Goal: Task Accomplishment & Management: Manage account settings

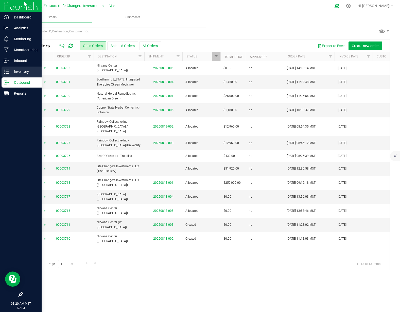
click at [8, 74] on icon at bounding box center [6, 71] width 5 height 5
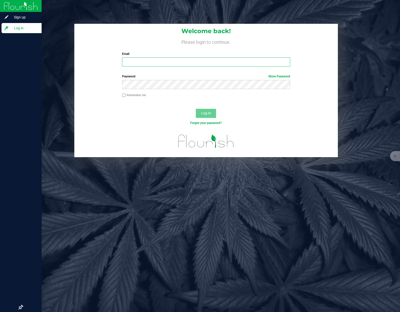
type input "[PERSON_NAME][EMAIL_ADDRESS][DOMAIN_NAME]"
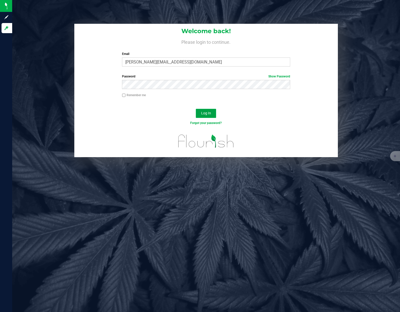
click at [207, 116] on button "Log In" at bounding box center [206, 113] width 20 height 9
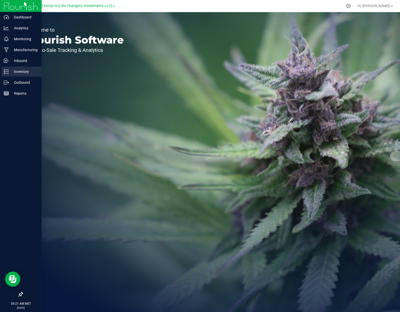
click at [8, 72] on icon at bounding box center [6, 71] width 5 height 5
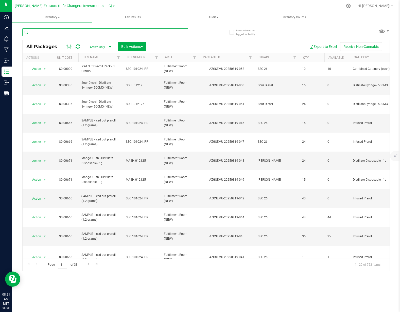
click at [64, 32] on input "text" at bounding box center [105, 32] width 166 height 8
paste input "3GRS.041525.T1LRSUG"
type input "3GRS.041525.T1LRSUG"
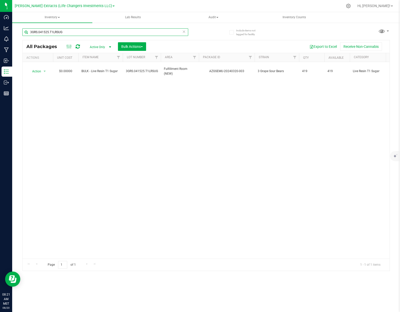
click at [71, 34] on input "3GRS.041525.T1LRSUG" at bounding box center [105, 32] width 166 height 8
paste input "CATH.041625.T1SUG"
type input "CATH.041625.T1SUG"
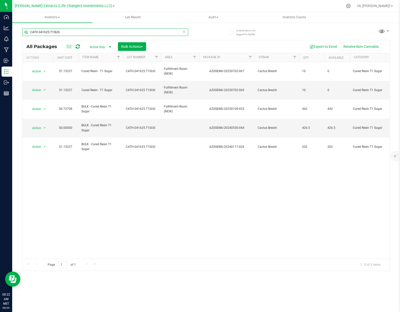
click at [86, 31] on input "CATH.041625.T1SUG" at bounding box center [105, 32] width 166 height 8
paste input "[PERSON_NAME].041525.T1LRSUG"
type input "[PERSON_NAME].041525.T1LRSUG"
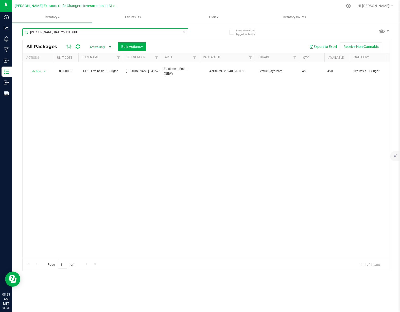
click at [86, 34] on input "[PERSON_NAME].041525.T1LRSUG" at bounding box center [105, 32] width 166 height 8
paste input "FRAY.041825.T2LRSUG"
type input "FRAY.041825.T2LRSUG"
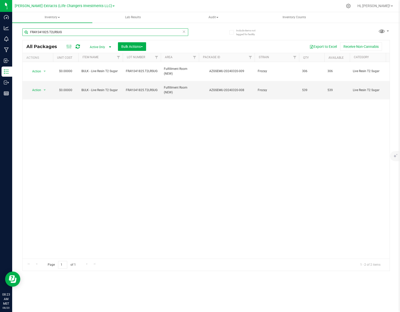
click at [73, 36] on div "FRAY.041825.T2LRSUG" at bounding box center [105, 34] width 166 height 12
click at [73, 35] on input "FRAY.041825.T2LRSUG" at bounding box center [105, 32] width 166 height 8
paste input "GOAM.030325"
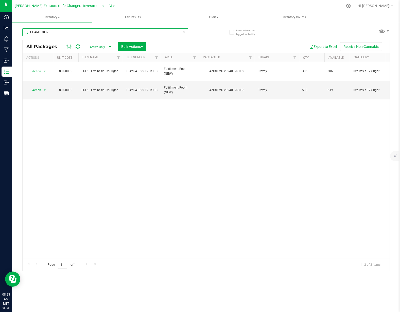
type input "GOAM.030325"
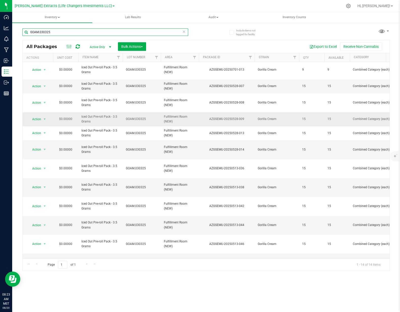
scroll to position [3, 0]
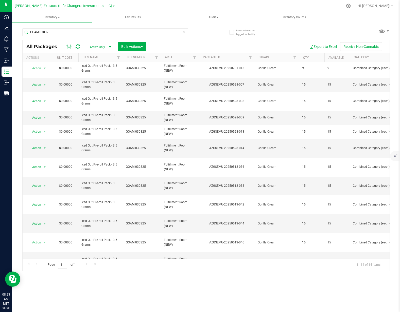
click at [318, 47] on button "Export to Excel" at bounding box center [323, 46] width 34 height 9
click at [76, 32] on input "GOAM.030325" at bounding box center [105, 32] width 166 height 8
paste input "FLCK.101024.IPR"
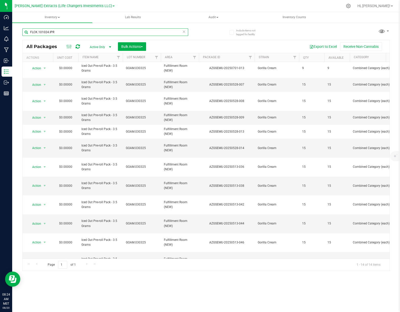
type input "FLCK.101024.IPR"
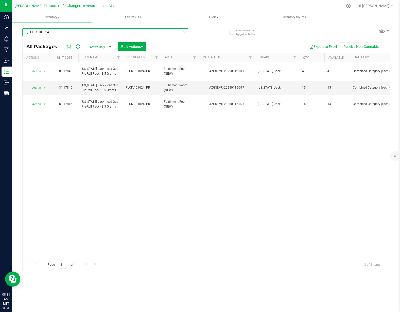
click at [67, 34] on input "FLCK.101024.IPR" at bounding box center [105, 32] width 166 height 8
click at [67, 33] on input "FLCK.101024.IPR" at bounding box center [105, 32] width 166 height 8
paste input "SBC.101024.IPR"
type input "SBC.101024.IPR"
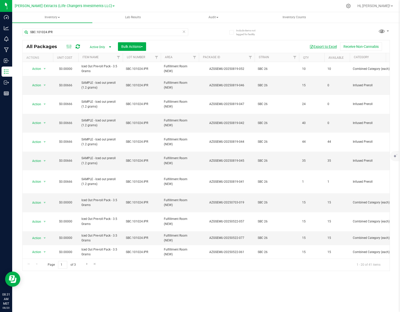
click at [322, 46] on button "Export to Excel" at bounding box center [323, 46] width 34 height 9
click at [64, 32] on input "SBC.101024.IPR" at bounding box center [105, 32] width 166 height 8
paste input "KUCH.050925.T1SUG"
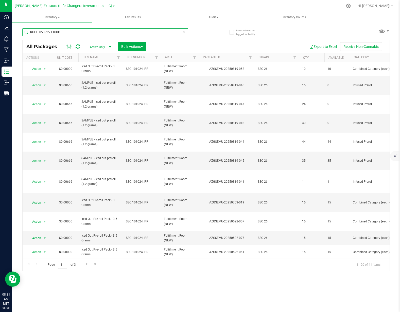
type input "KUCH.050925.T1SUG"
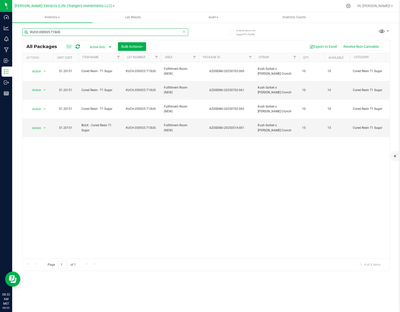
click at [61, 34] on input "KUCH.050925.T1SUG" at bounding box center [105, 32] width 166 height 8
paste input "LIOW.041725.T1LRSUG"
type input "LIOW.041725.T1LRSUG"
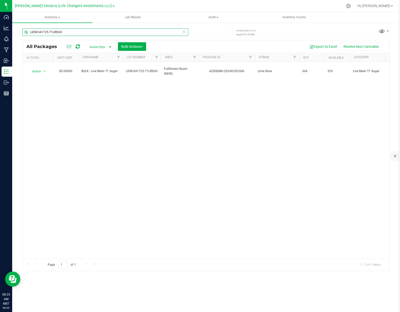
click at [90, 34] on input "LIOW.041725.T1LRSUG" at bounding box center [105, 32] width 166 height 8
click at [89, 34] on input "LIOW.041725.T1LRSUG" at bounding box center [105, 32] width 166 height 8
paste input "PP-MHB-71025"
type input "PP-MHB-71025"
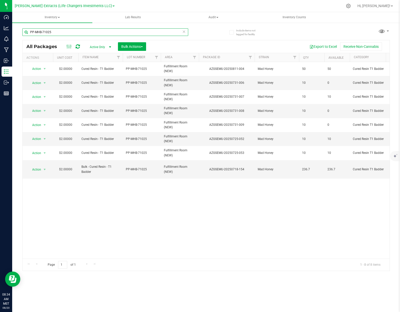
click at [65, 30] on input "PP-MHB-71025" at bounding box center [105, 32] width 166 height 8
paste input "MEDE.041725.T2SAU"
type input "MEDE.041725.T2SAU"
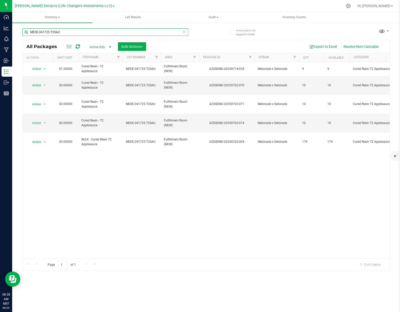
click at [71, 32] on input "MEDE.041725.T2SAU" at bounding box center [105, 32] width 166 height 8
paste input "PP-NYB-61025"
type input "PP-NYB-61025"
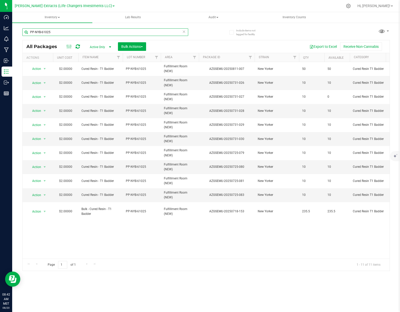
click at [69, 33] on input "PP-NYB-61025" at bounding box center [105, 32] width 166 height 8
click at [68, 33] on input "PP-NYB-61025" at bounding box center [105, 32] width 166 height 8
paste input "AG-ODB-71725"
type input "AG-ODB-71725"
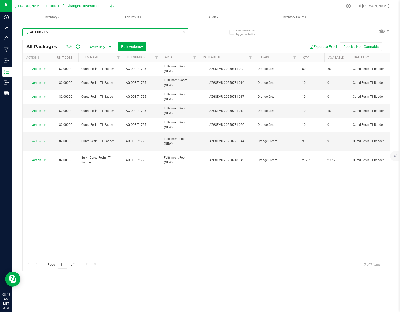
click at [76, 30] on input "AG-ODB-71725" at bounding box center [105, 32] width 166 height 8
paste input "RAVA.061725.IPR"
type input "RAVA.061725.IPR"
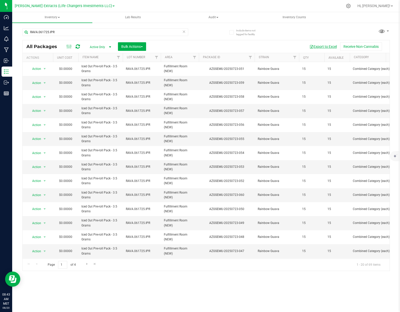
click at [322, 46] on button "Export to Excel" at bounding box center [323, 46] width 34 height 9
click at [110, 32] on input "RAVA.061725.IPR" at bounding box center [105, 32] width 166 height 8
paste input "SOOL.041825.T1LRSAU"
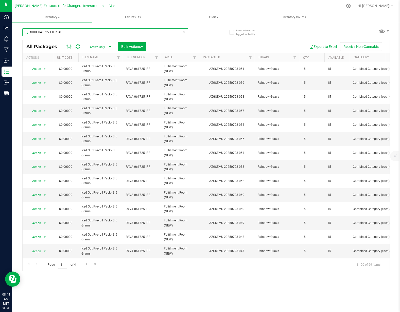
type input "SOOL.041825.T1LRSAU"
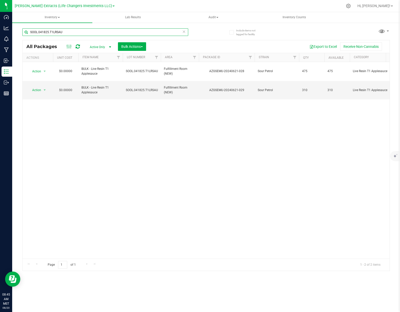
click at [78, 35] on input "SOOL.041825.T1LRSAU" at bounding box center [105, 32] width 166 height 8
click at [77, 35] on input "SOOL.041825.T1LRSAU" at bounding box center [105, 32] width 166 height 8
paste input "PP-TSB-71625"
type input "PP-TSB-71625"
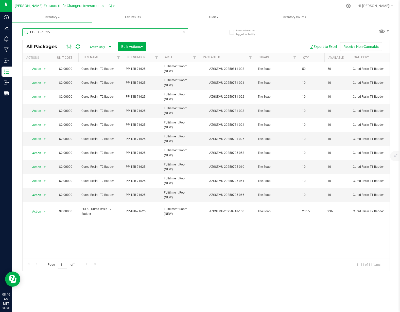
click at [116, 31] on input "PP-TSB-71625" at bounding box center [105, 32] width 166 height 8
paste input "THRM.041825.T1LRSUG"
type input "THRM.041825.T1LRSUG"
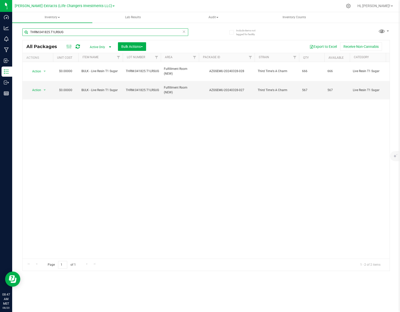
click at [70, 31] on input "THRM.041825.T1LRSUG" at bounding box center [105, 32] width 166 height 8
paste input "PP-WOGB-71425"
type input "PP-WOGB-71425"
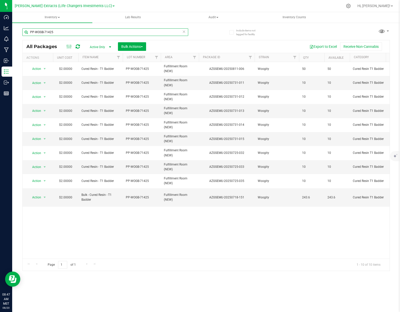
click at [132, 31] on input "PP-WOGB-71425" at bounding box center [105, 32] width 166 height 8
paste input "YUIA.041025.T1LRSUG"
type input "YUIA.041025.T1LRSUG"
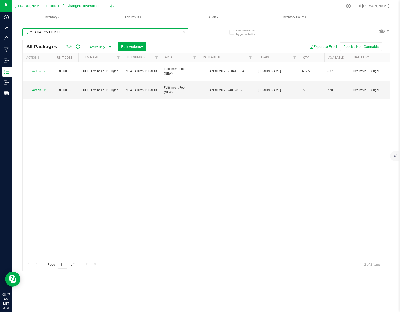
click at [75, 31] on input "YUIA.041025.T1LRSUG" at bounding box center [105, 32] width 166 height 8
paste input "ZKED.061525.IPR"
type input "ZKED.061525.IPR"
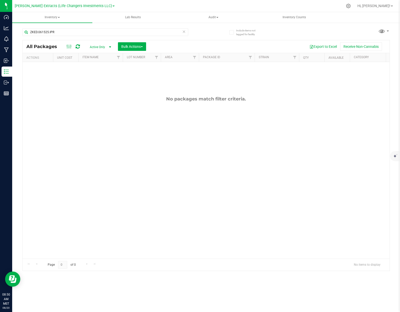
click at [184, 33] on icon at bounding box center [184, 31] width 4 height 6
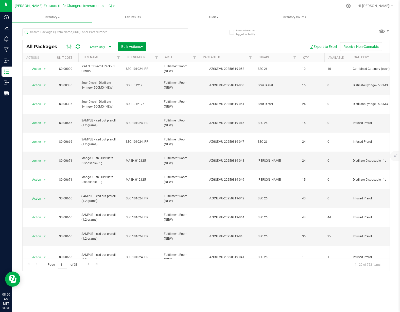
click at [137, 46] on span "Bulk Actions" at bounding box center [132, 47] width 22 height 4
click at [141, 70] on div "Add to outbound order" at bounding box center [141, 68] width 41 height 8
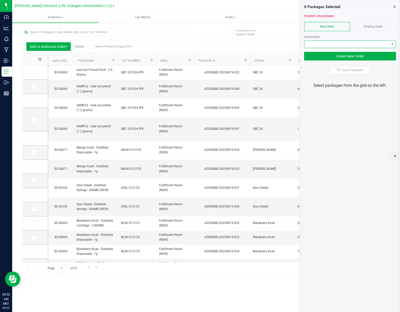
click at [339, 43] on span at bounding box center [346, 44] width 85 height 7
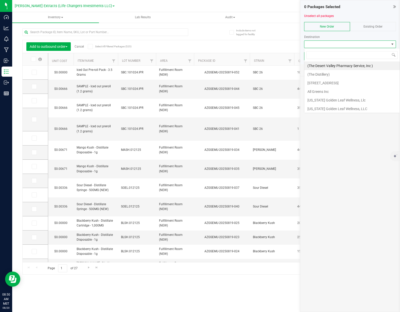
scroll to position [8, 92]
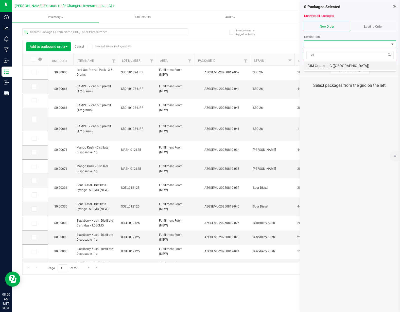
type input "zan"
click at [340, 65] on li "FJM Group LLC ([GEOGRAPHIC_DATA])" at bounding box center [349, 66] width 91 height 9
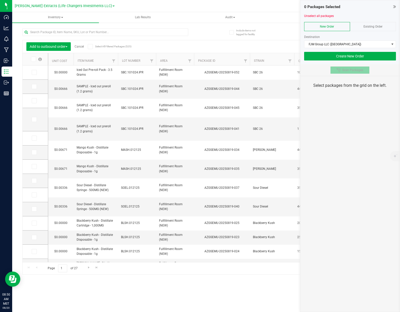
drag, startPoint x: 345, startPoint y: 70, endPoint x: 346, endPoint y: 74, distance: 4.3
click at [345, 70] on span "Scan Packages" at bounding box center [352, 70] width 21 height 4
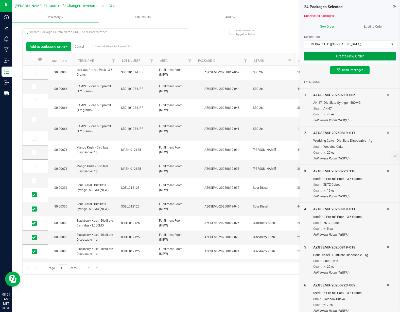
click at [338, 60] on button "Create New Order" at bounding box center [350, 56] width 92 height 9
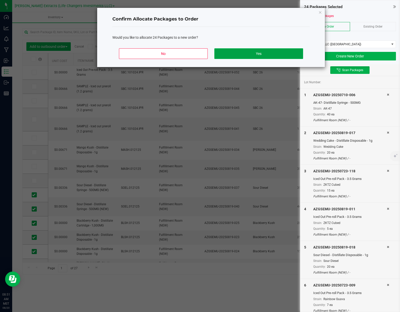
click at [270, 54] on button "Yes" at bounding box center [258, 53] width 89 height 11
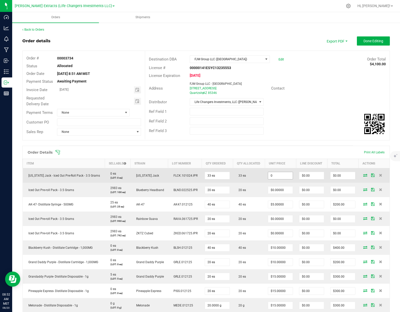
click at [274, 179] on input "0" at bounding box center [280, 175] width 25 height 7
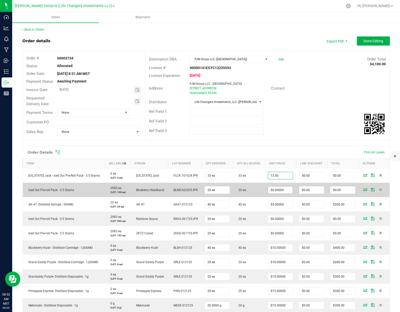
type input "$12.50000"
type input "$412.50"
click at [276, 194] on input "0" at bounding box center [280, 190] width 25 height 7
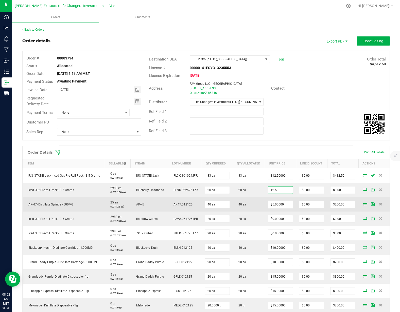
type input "$12.50000"
type input "$250.00"
click at [277, 208] on input "5" at bounding box center [280, 204] width 25 height 7
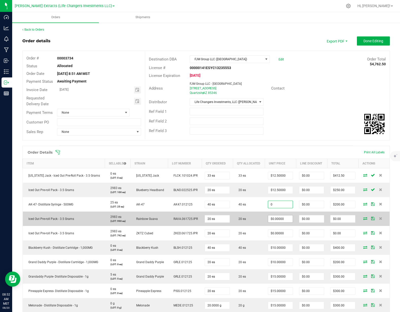
type input "$0.00000"
type input "$0.00"
click at [275, 223] on input "0" at bounding box center [280, 219] width 25 height 7
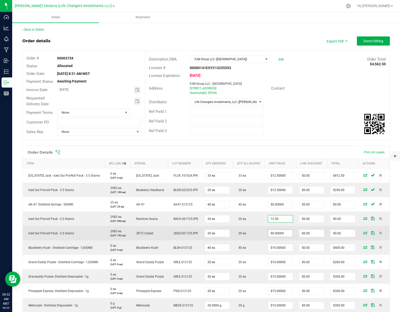
type input "$12.50000"
type input "$250.00"
click at [275, 237] on input "0" at bounding box center [280, 233] width 25 height 7
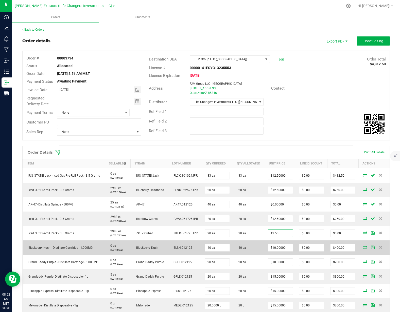
type input "$12.50000"
type input "$250.00"
click at [248, 250] on td "40 ea" at bounding box center [249, 248] width 32 height 14
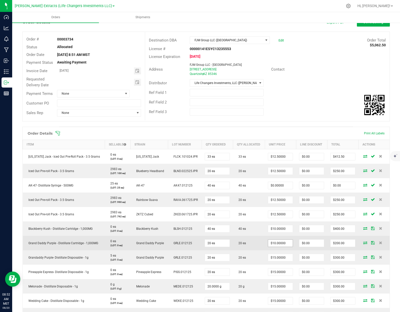
scroll to position [23, 0]
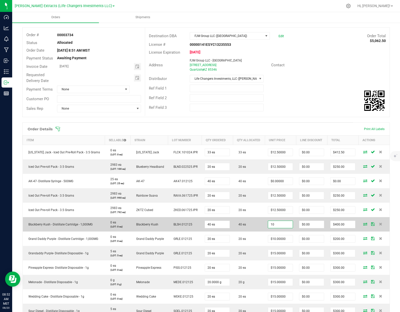
click at [276, 228] on input "10" at bounding box center [280, 224] width 25 height 7
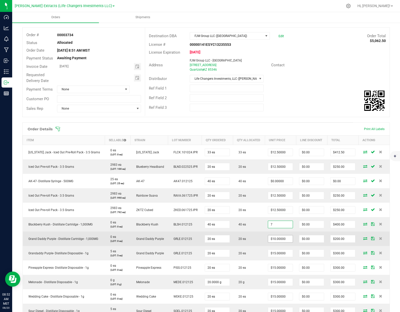
type input "$7.00000"
type input "$280.00"
click at [277, 243] on input "10" at bounding box center [280, 239] width 25 height 7
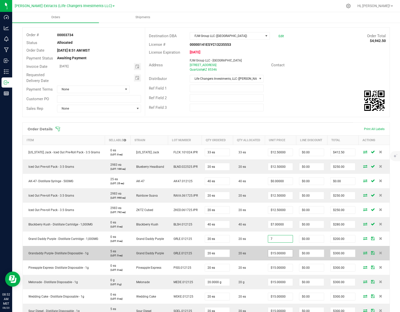
type input "$7.00000"
type input "$140.00"
click at [276, 257] on input "15" at bounding box center [280, 253] width 25 height 7
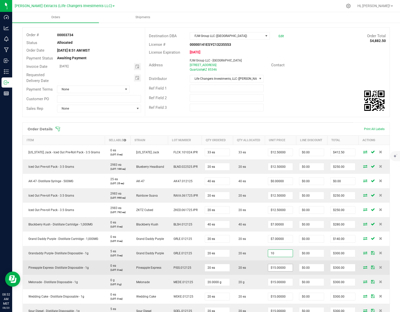
type input "$10.00000"
type input "$200.00"
click at [274, 272] on input "15" at bounding box center [280, 268] width 25 height 7
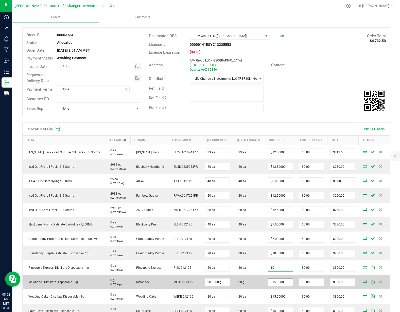
type input "$10.00000"
type input "$200.00"
click at [277, 286] on input "15" at bounding box center [280, 282] width 25 height 7
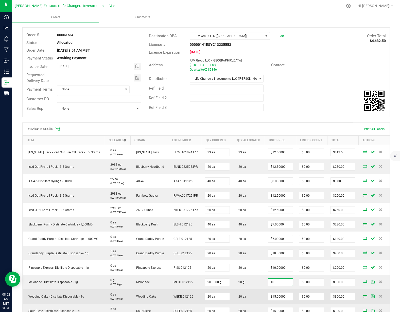
type input "$10.00000"
type input "$200.00"
click at [275, 301] on input "15" at bounding box center [280, 296] width 25 height 7
type input "$10.00000"
type input "$200.00"
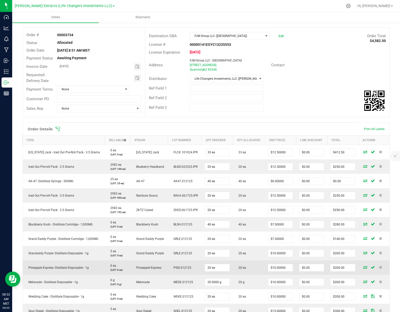
drag, startPoint x: 249, startPoint y: 299, endPoint x: 253, endPoint y: 281, distance: 18.6
click at [250, 299] on td "20 ea" at bounding box center [249, 297] width 32 height 14
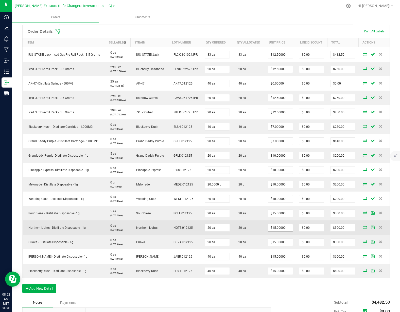
scroll to position [121, 0]
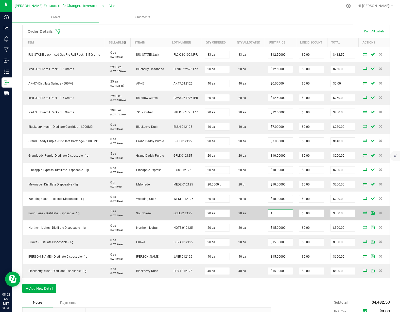
click at [273, 217] on input "15" at bounding box center [280, 213] width 25 height 7
type input "4"
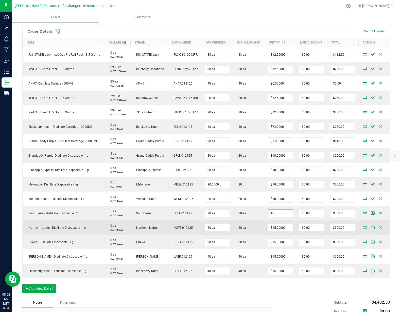
type input "$10.00000"
type input "$200.00"
click at [265, 235] on td "$15.00000" at bounding box center [280, 228] width 31 height 14
click at [277, 232] on input "15" at bounding box center [280, 228] width 25 height 7
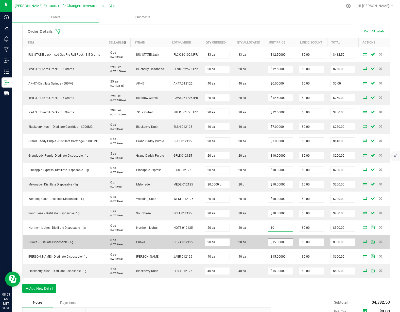
type input "$10.00000"
type input "$200.00"
click at [268, 246] on input "15" at bounding box center [280, 242] width 25 height 7
click at [275, 246] on input "105" at bounding box center [280, 242] width 25 height 7
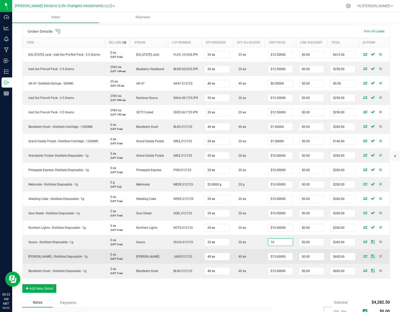
type input "$10.00000"
type input "$200.00"
click at [258, 264] on td "40 ea" at bounding box center [249, 257] width 32 height 14
click at [275, 261] on input "15" at bounding box center [280, 256] width 25 height 7
type input "$10.00000"
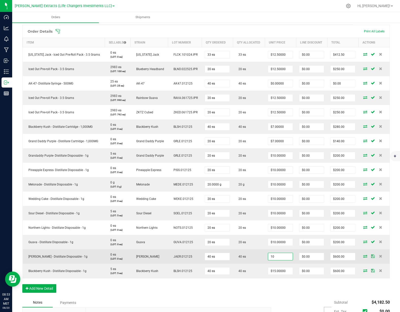
type input "$400.00"
click at [260, 264] on td "40 ea" at bounding box center [249, 257] width 32 height 14
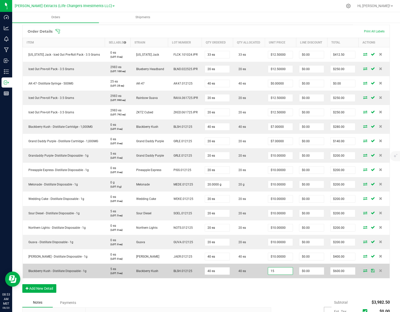
click at [285, 275] on input "15" at bounding box center [280, 271] width 25 height 7
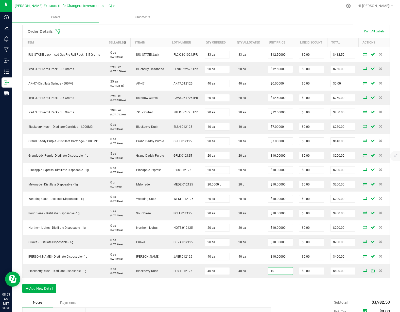
type input "$10.00000"
type input "$400.00"
click at [279, 293] on div "Order Details Print All Labels Item Sellable Strain Lot Number Qty Ordered Qty …" at bounding box center [205, 161] width 367 height 273
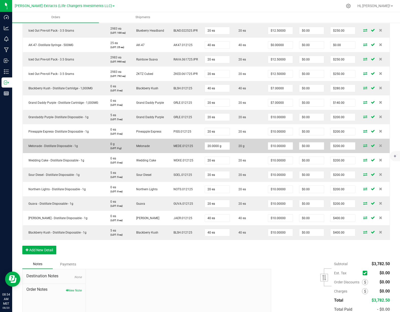
scroll to position [199, 0]
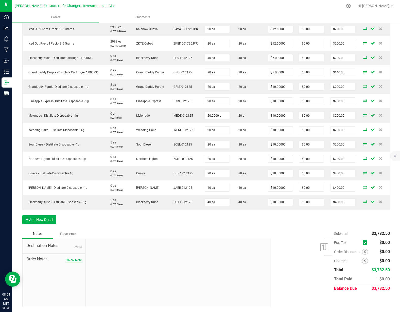
click at [72, 261] on button "New Note" at bounding box center [74, 260] width 16 height 5
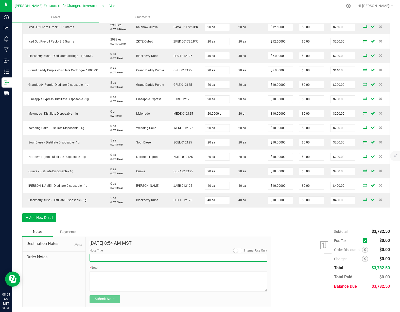
click at [117, 258] on input "Note Title" at bounding box center [177, 258] width 177 height 8
type input "Promo Items included"
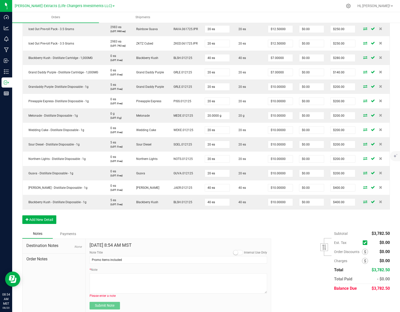
scroll to position [206, 0]
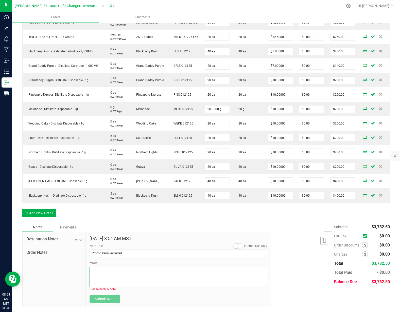
click at [100, 276] on textarea "* Note" at bounding box center [177, 277] width 177 height 20
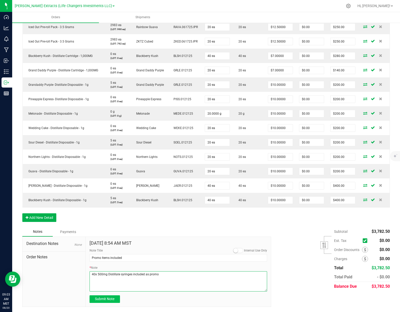
type textarea "40x 500mg Distillate syringes included as promo"
click at [106, 298] on span "Submit Note" at bounding box center [105, 299] width 20 height 4
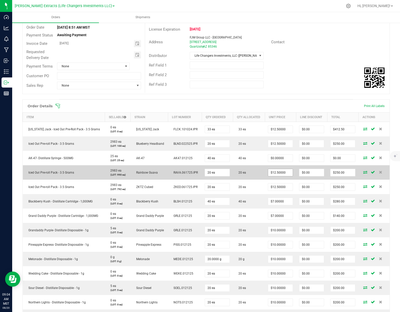
scroll to position [0, 0]
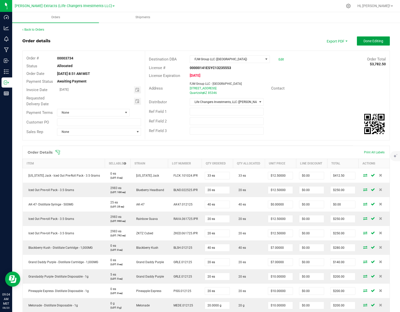
click at [372, 40] on span "Done Editing" at bounding box center [373, 41] width 20 height 4
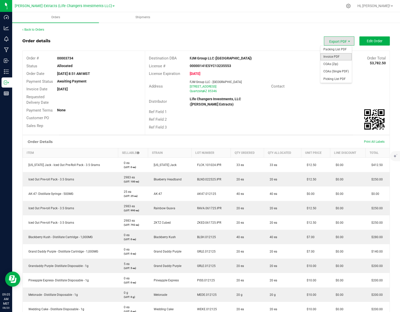
click at [328, 55] on span "Invoice PDF" at bounding box center [335, 56] width 31 height 7
